Goal: Transaction & Acquisition: Purchase product/service

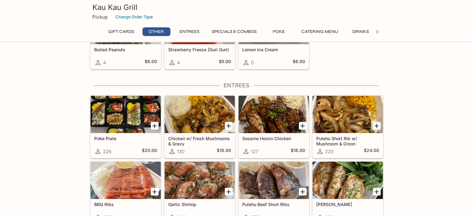
scroll to position [311, 0]
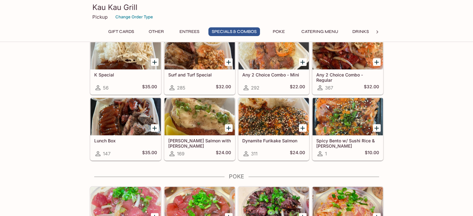
scroll to position [746, 0]
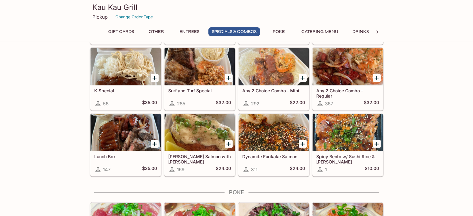
click at [231, 141] on icon "Add Ora King Salmon with Aburi Garlic Mayo" at bounding box center [228, 143] width 7 height 7
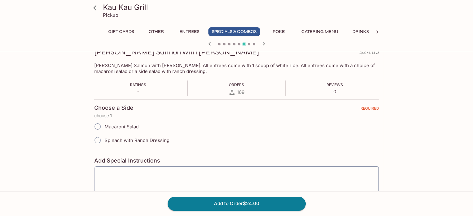
scroll to position [124, 0]
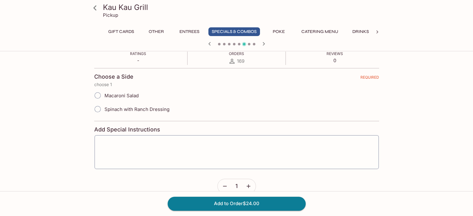
click at [130, 98] on span "Macaroni Salad" at bounding box center [121, 96] width 34 height 6
click at [104, 98] on input "Macaroni Salad" at bounding box center [97, 95] width 13 height 13
radio input "true"
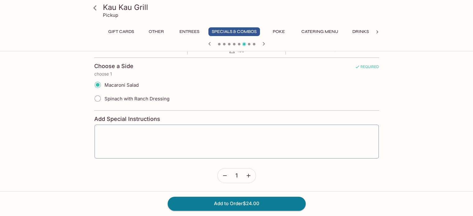
scroll to position [135, 0]
click at [260, 203] on button "Add to Order $24.00" at bounding box center [237, 204] width 138 height 14
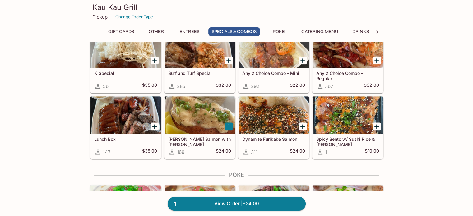
scroll to position [777, 0]
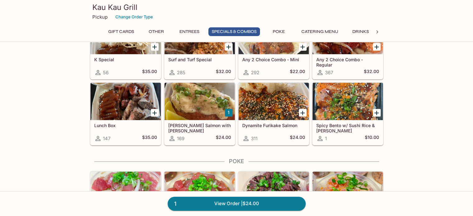
click at [303, 111] on icon "Add Dynamite Furikake Salmon" at bounding box center [302, 112] width 7 height 7
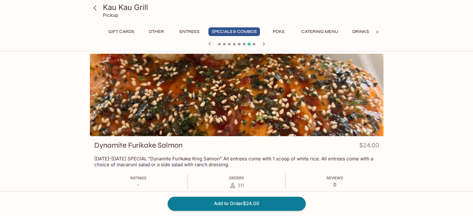
scroll to position [62, 0]
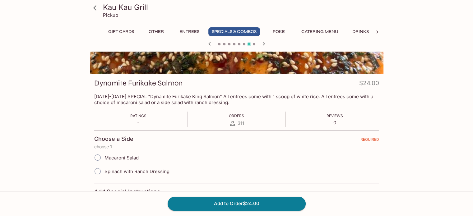
click at [114, 159] on span "Macaroni Salad" at bounding box center [121, 158] width 34 height 6
click at [104, 159] on input "Macaroni Salad" at bounding box center [97, 157] width 13 height 13
radio input "true"
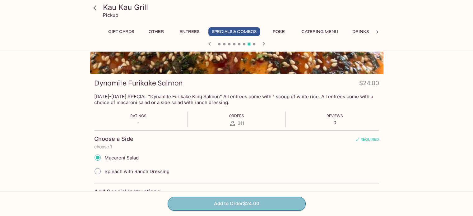
click at [230, 202] on button "Add to Order $24.00" at bounding box center [237, 204] width 138 height 14
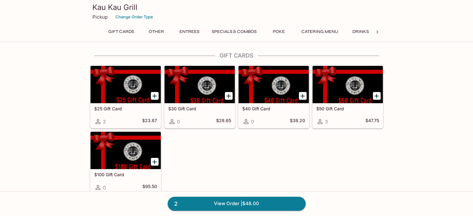
drag, startPoint x: 230, startPoint y: 202, endPoint x: 429, endPoint y: 100, distance: 223.8
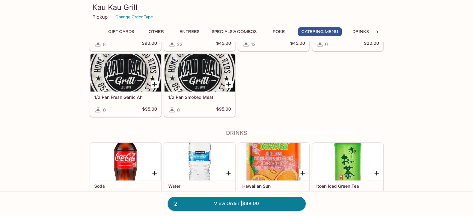
scroll to position [1212, 0]
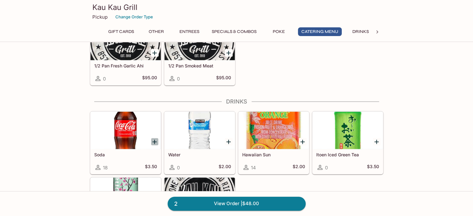
click at [155, 138] on icon "Add Soda" at bounding box center [154, 141] width 7 height 7
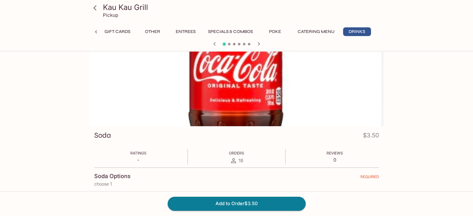
scroll to position [124, 0]
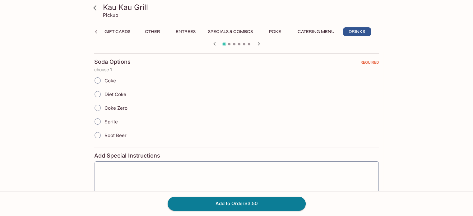
click at [102, 78] on input "Coke" at bounding box center [97, 80] width 13 height 13
radio input "true"
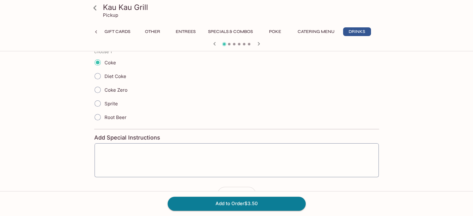
scroll to position [161, 0]
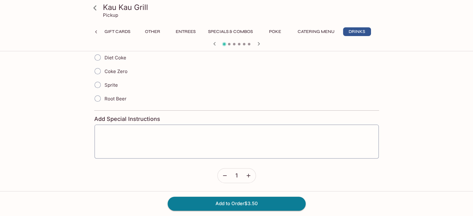
click at [252, 174] on button "button" at bounding box center [248, 175] width 14 height 14
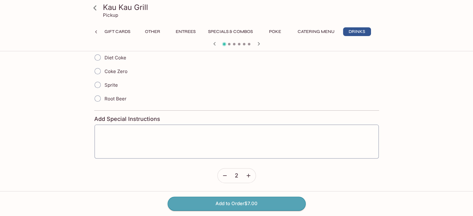
click at [250, 202] on button "Add to Order $7.00" at bounding box center [237, 204] width 138 height 14
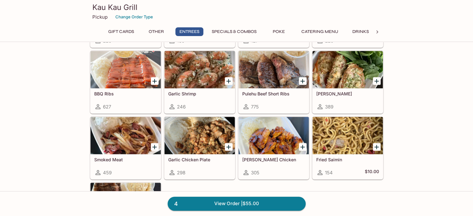
scroll to position [404, 0]
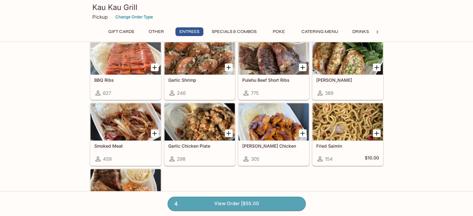
click at [292, 206] on link "4 View Order | $55.00" at bounding box center [237, 204] width 138 height 14
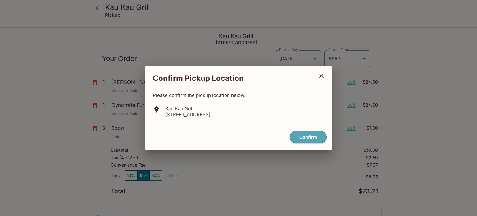
click at [300, 134] on button "Confirm" at bounding box center [308, 137] width 37 height 12
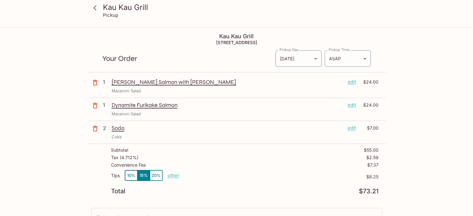
click at [442, 58] on div "Kau Kau Grill Pickup Kau Kau Grill [STREET_ADDRESS] Your Order Pickup Day [DATE…" at bounding box center [236, 136] width 473 height 216
click at [97, 8] on icon at bounding box center [95, 7] width 11 height 11
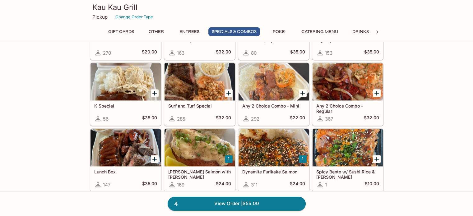
scroll to position [746, 0]
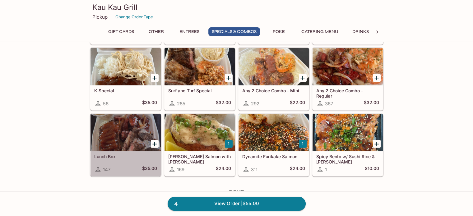
click at [131, 134] on div at bounding box center [125, 132] width 70 height 37
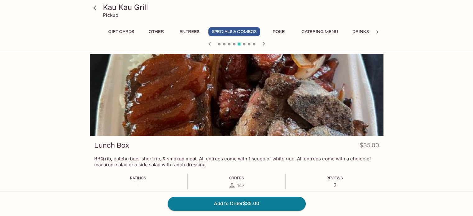
scroll to position [31, 0]
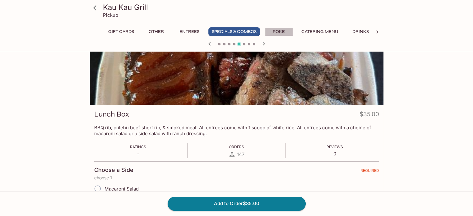
click at [284, 28] on button "Poke" at bounding box center [279, 31] width 28 height 9
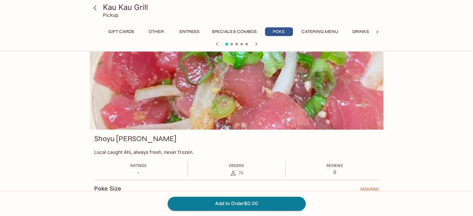
scroll to position [0, 0]
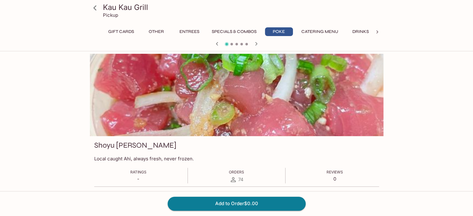
click at [152, 30] on button "Other" at bounding box center [156, 31] width 28 height 9
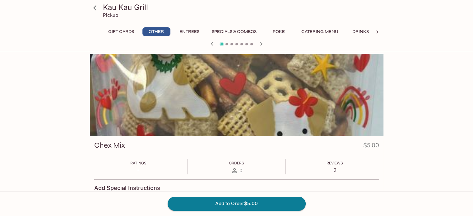
click at [187, 37] on div "Gift Cards Other Entrees Specials & Combos Poke Catering Menu Drinks" at bounding box center [236, 33] width 269 height 12
click at [99, 9] on icon at bounding box center [95, 7] width 11 height 11
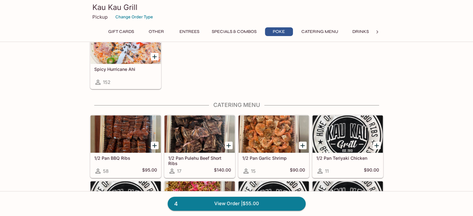
scroll to position [1026, 0]
